Goal: Check status: Check status

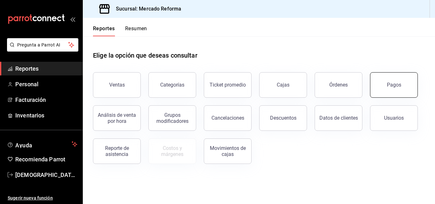
click at [378, 84] on button "Pagos" at bounding box center [394, 84] width 48 height 25
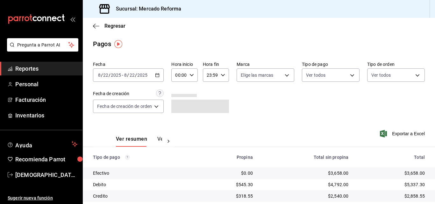
click at [124, 80] on div "[DATE] [DATE] - [DATE] [DATE]" at bounding box center [128, 75] width 71 height 13
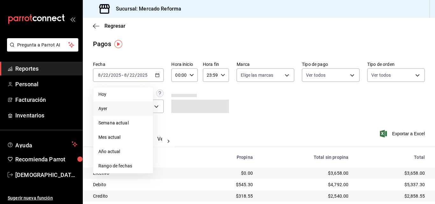
click at [100, 109] on span "Ayer" at bounding box center [122, 109] width 49 height 7
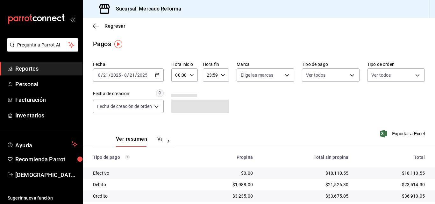
click at [277, 110] on div "Fecha [DATE] [DATE] - [DATE] [DATE] Hora inicio 00:00 Hora inicio Hora fin 23:5…" at bounding box center [259, 90] width 332 height 62
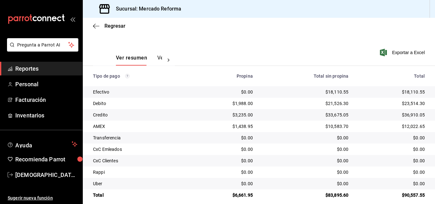
scroll to position [89, 0]
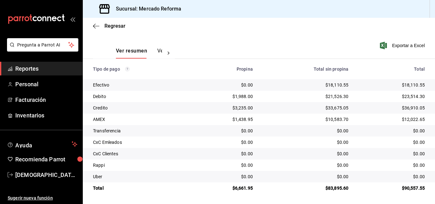
drag, startPoint x: 335, startPoint y: 112, endPoint x: 325, endPoint y: 111, distance: 9.9
click at [335, 112] on td "$33,675.05" at bounding box center [306, 107] width 96 height 11
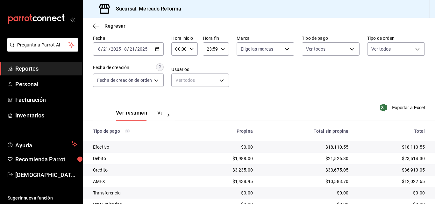
scroll to position [25, 0]
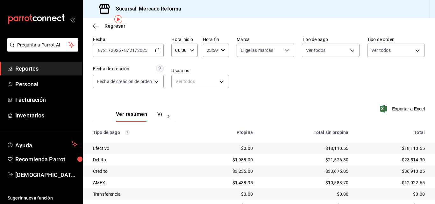
click at [230, 159] on div "$1,988.00" at bounding box center [225, 160] width 55 height 6
